Goal: Task Accomplishment & Management: Complete application form

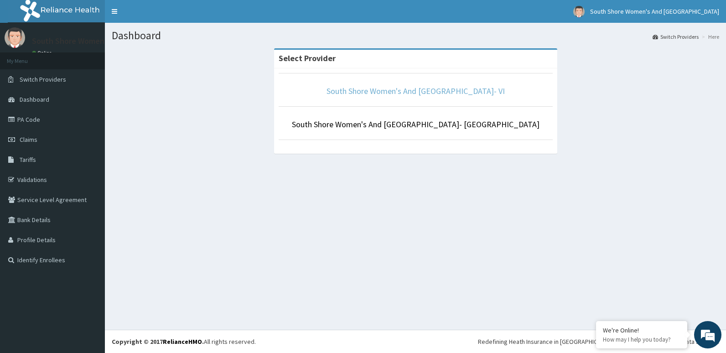
click at [403, 93] on link "South Shore Women's And Childrens Hospital- VI" at bounding box center [415, 91] width 178 height 10
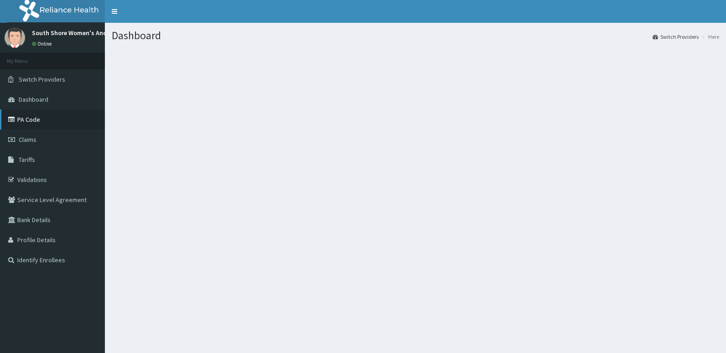
click at [34, 118] on link "PA Code" at bounding box center [52, 119] width 105 height 20
click at [31, 138] on span "Claims" at bounding box center [28, 139] width 18 height 8
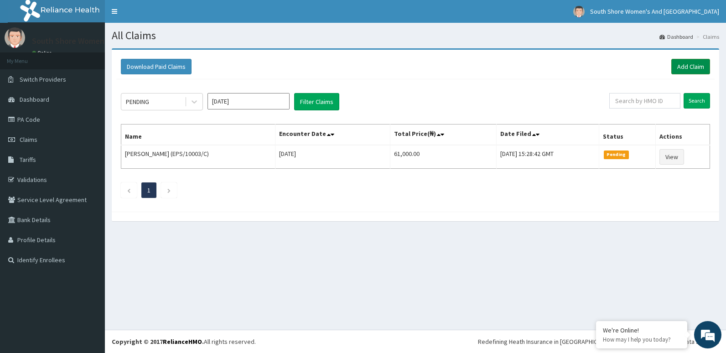
click at [680, 68] on link "Add Claim" at bounding box center [690, 66] width 39 height 15
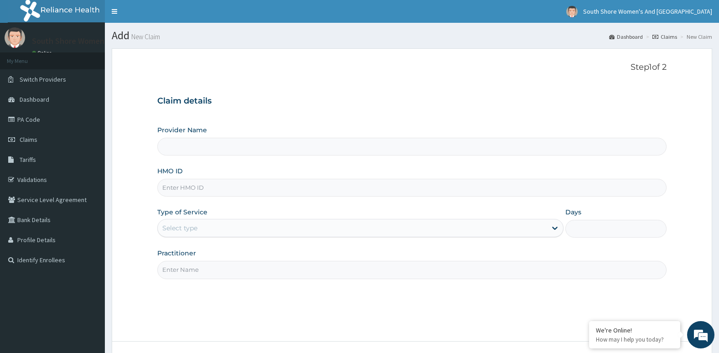
click at [188, 185] on input "HMO ID" at bounding box center [412, 188] width 510 height 18
paste input "BVT/10019/A"
type input "BVT/10019/A"
click at [178, 227] on div "Select type" at bounding box center [179, 227] width 35 height 9
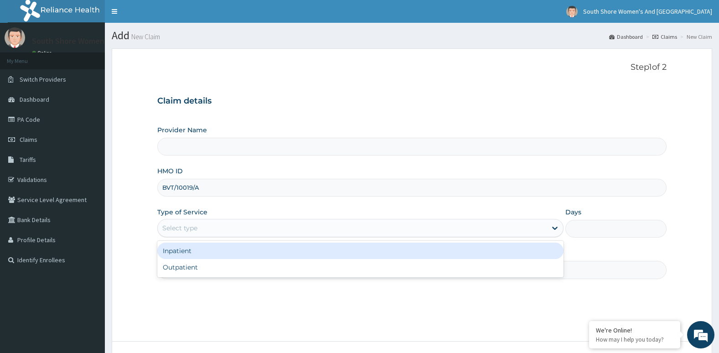
type input "South Shore Women's And Childrens Hospital- VI"
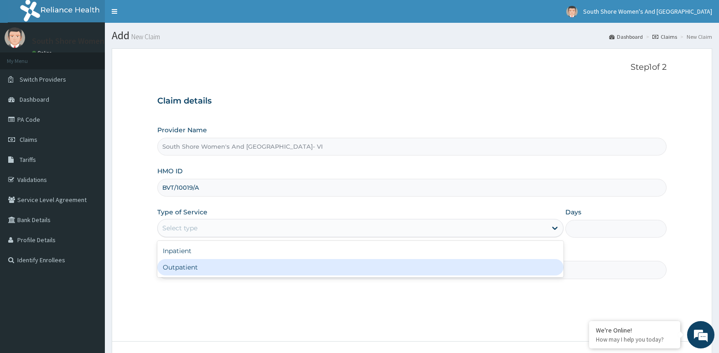
drag, startPoint x: 186, startPoint y: 265, endPoint x: 200, endPoint y: 265, distance: 13.2
click at [186, 265] on div "Outpatient" at bounding box center [360, 267] width 406 height 16
type input "1"
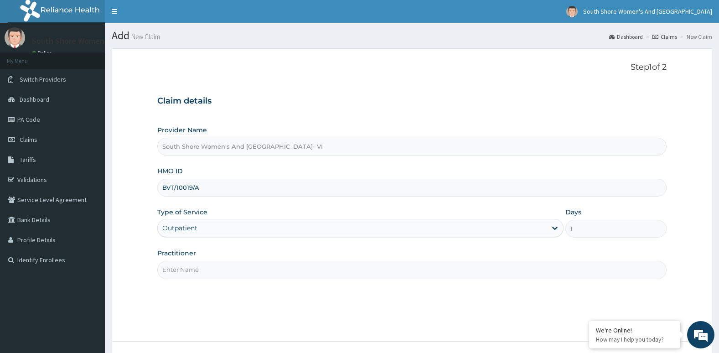
click at [200, 266] on input "Practitioner" at bounding box center [412, 270] width 510 height 18
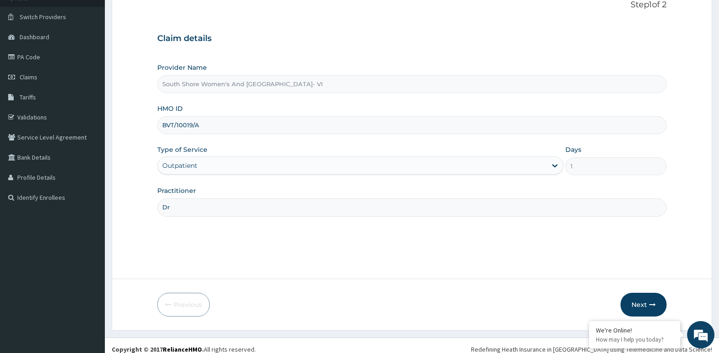
scroll to position [70, 0]
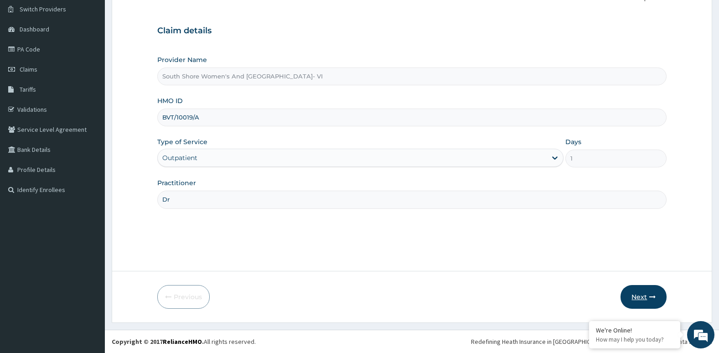
type input "Dr"
click at [646, 292] on button "Next" at bounding box center [643, 297] width 46 height 24
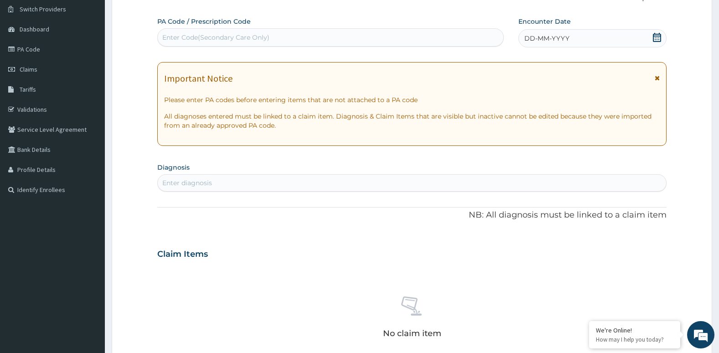
click at [221, 37] on div "Enter Code(Secondary Care Only)" at bounding box center [215, 37] width 107 height 9
paste input "PA/A7D475"
type input "PA/A7D475"
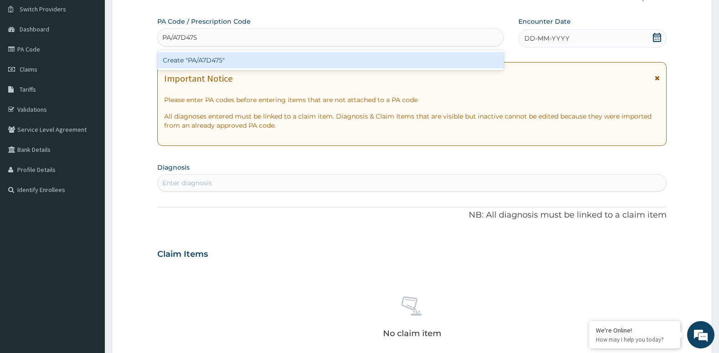
click at [206, 61] on div "Create "PA/A7D475"" at bounding box center [330, 60] width 346 height 16
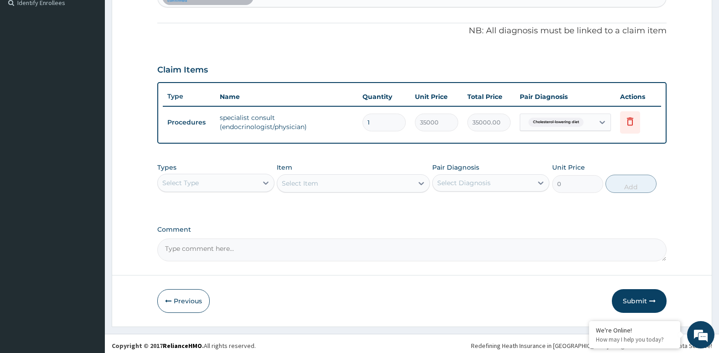
scroll to position [261, 0]
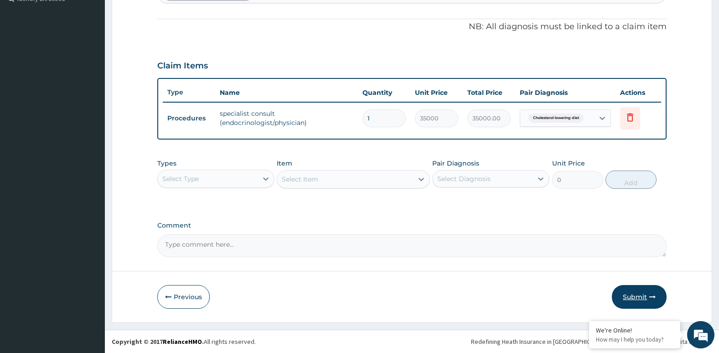
click at [630, 299] on button "Submit" at bounding box center [639, 297] width 55 height 24
